Goal: Task Accomplishment & Management: Use online tool/utility

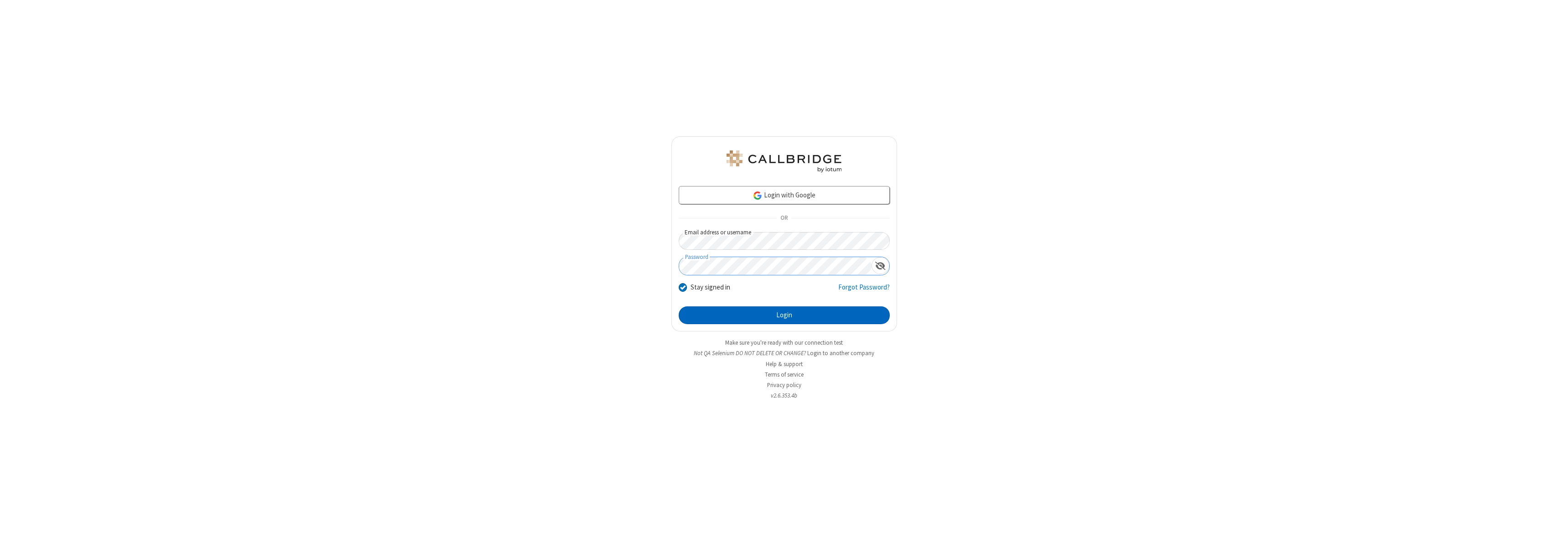
click at [784, 315] on button "Login" at bounding box center [784, 315] width 211 height 18
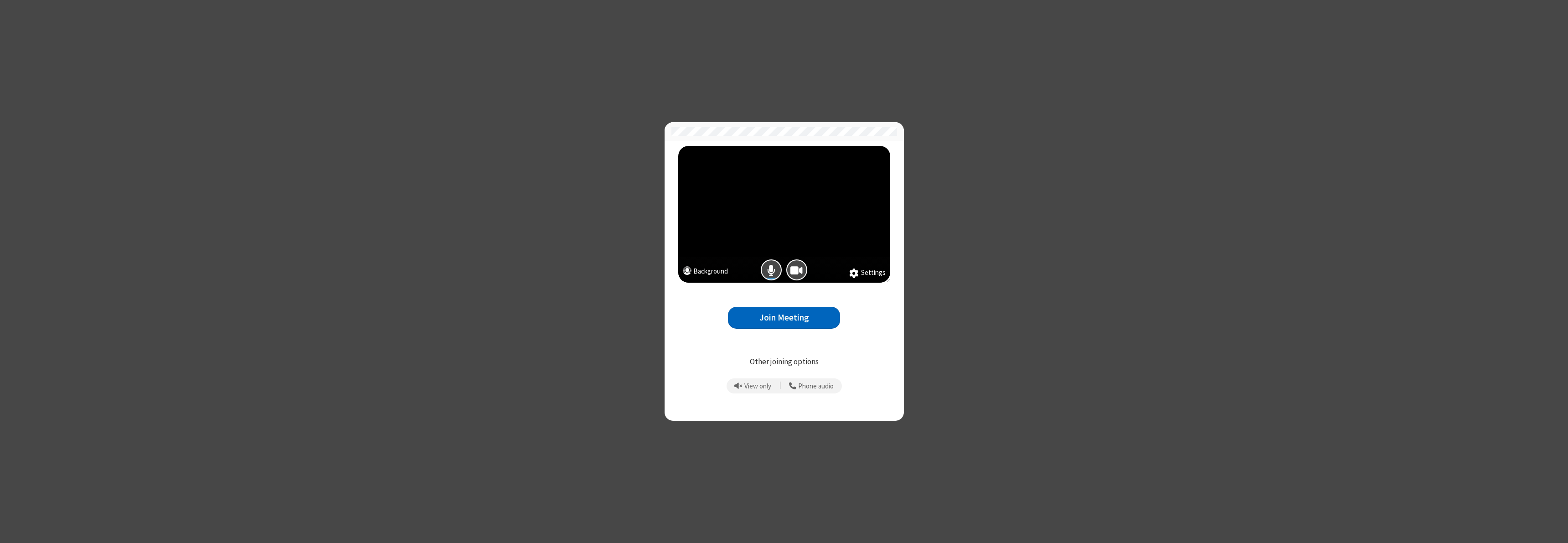
click at [784, 318] on button "Join Meeting" at bounding box center [783, 318] width 112 height 22
